Goal: Navigation & Orientation: Find specific page/section

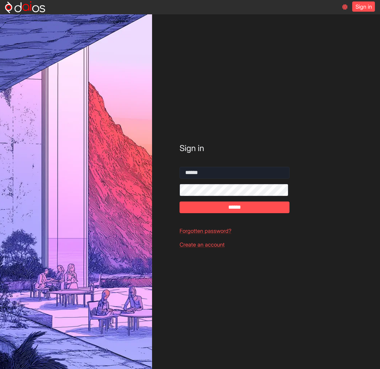
click at [39, 10] on img at bounding box center [25, 7] width 40 height 12
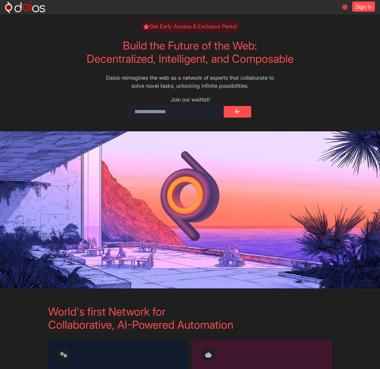
click at [114, 81] on p "Daios reimagines the web as a network of experts that collaborate to solve nove…" at bounding box center [190, 82] width 284 height 16
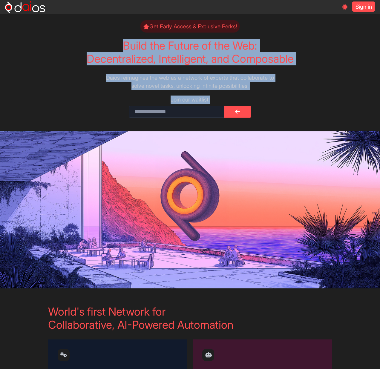
drag, startPoint x: 216, startPoint y: 104, endPoint x: 121, endPoint y: 46, distance: 110.8
click at [121, 46] on main "Get Early Access & Exclusive Perks! Build the Future of the Web: Decentralized,…" at bounding box center [190, 73] width 284 height 101
click at [305, 95] on main "Get Early Access & Exclusive Perks! Build the Future of the Web: Decentralized,…" at bounding box center [190, 73] width 284 height 101
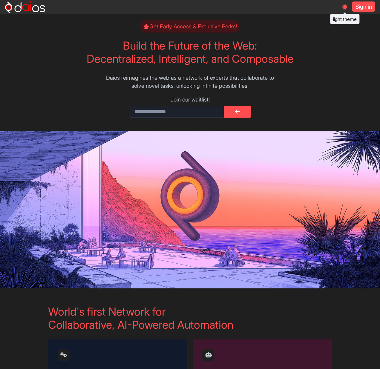
click at [342, 6] on icon at bounding box center [344, 6] width 5 height 5
